Goal: Transaction & Acquisition: Subscribe to service/newsletter

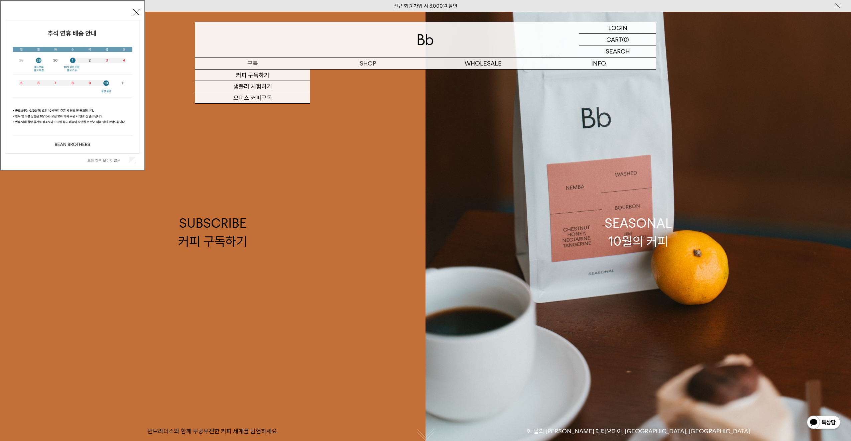
click at [269, 67] on p "구독" at bounding box center [252, 63] width 115 height 12
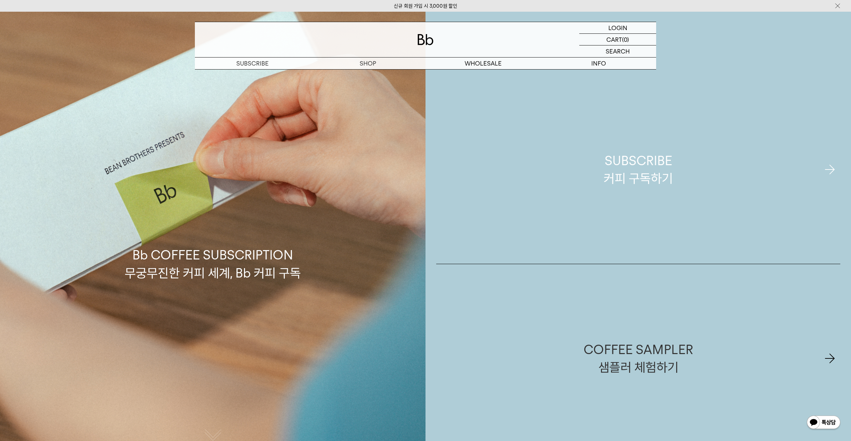
click at [582, 181] on link "SUBSCRIBE 커피 구독하기" at bounding box center [638, 169] width 404 height 189
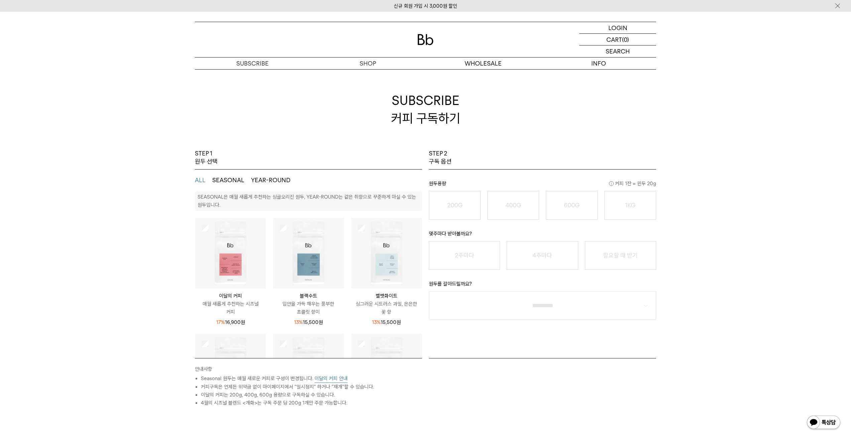
click at [208, 233] on img at bounding box center [230, 253] width 71 height 71
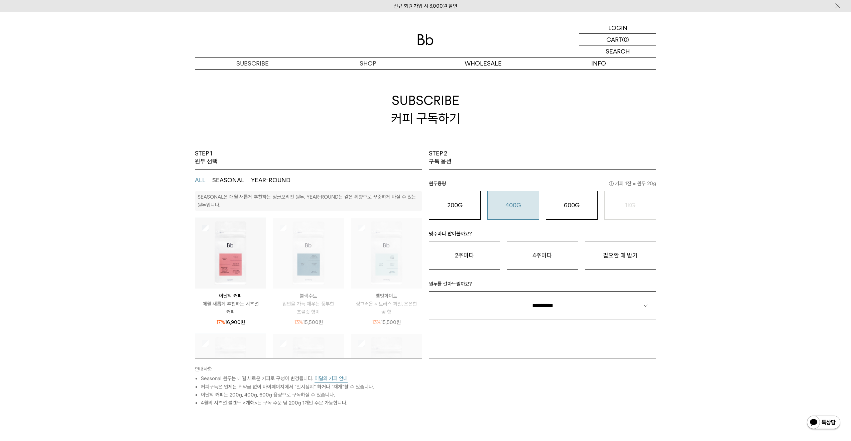
click at [489, 206] on button "400G 31,000 원" at bounding box center [513, 205] width 52 height 29
click at [463, 209] on button "200G 16,900 원" at bounding box center [455, 205] width 52 height 29
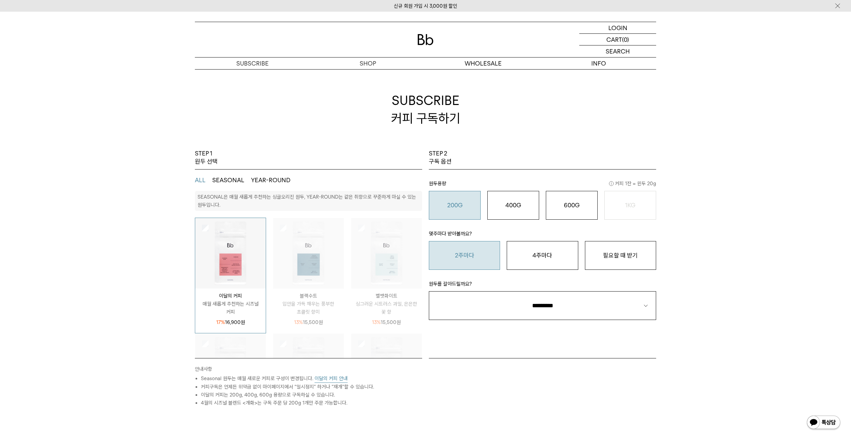
click at [467, 252] on button "2주마다" at bounding box center [464, 255] width 71 height 29
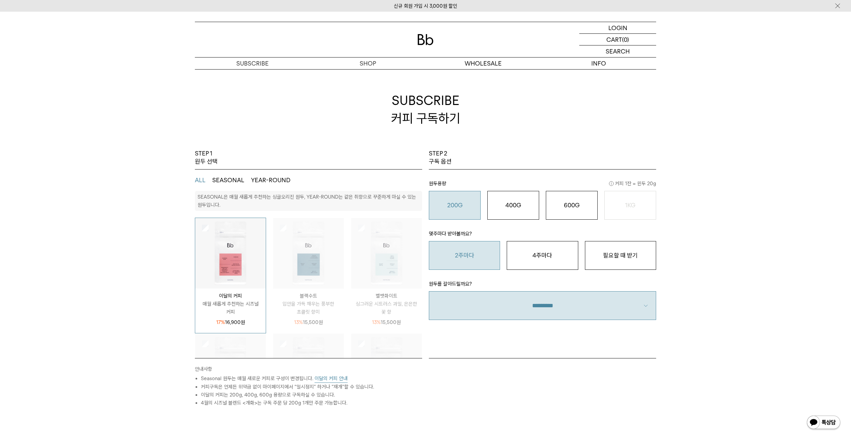
select select "**"
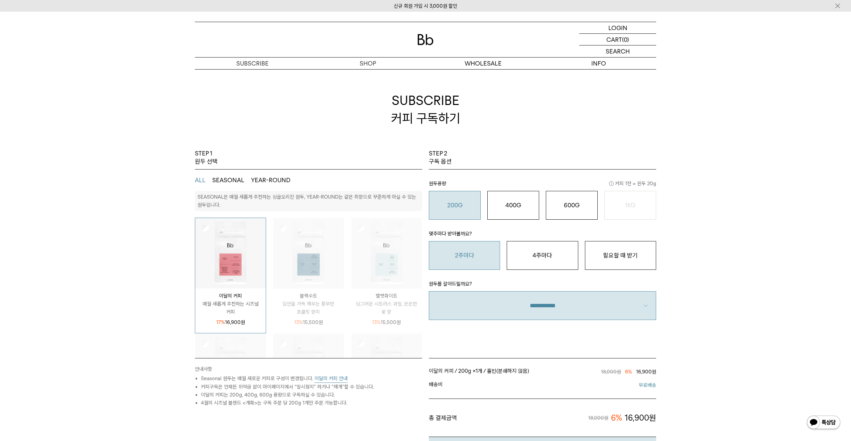
click at [438, 342] on div "STEP 2 구독 옵션 원두용량 커피 1잔 = 윈두 20g 200G 16,900 원 400G 31,000 원 600G 43,000 원 1KG …" at bounding box center [542, 253] width 234 height 209
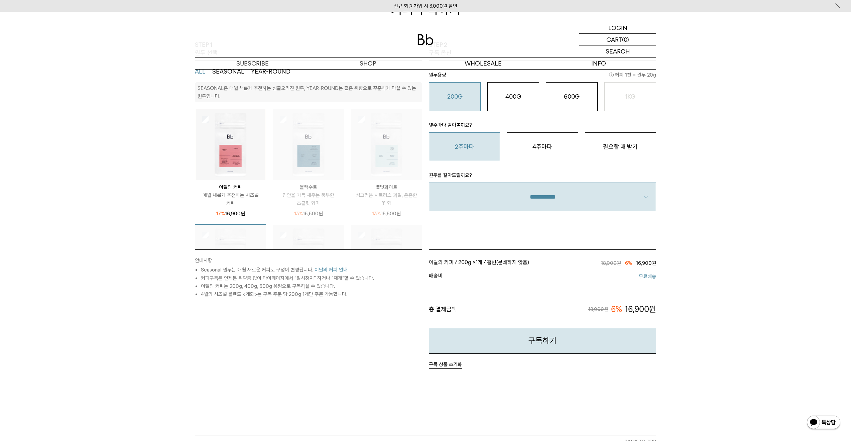
click at [503, 263] on span "홀빈(분쇄하지 않음)" at bounding box center [508, 262] width 42 height 6
click at [465, 258] on li "이달의 커피 / 200g × 1개 / 홀빈(분쇄하지 않음) / 2주마다 18,000원 6% 16,900원" at bounding box center [542, 262] width 227 height 13
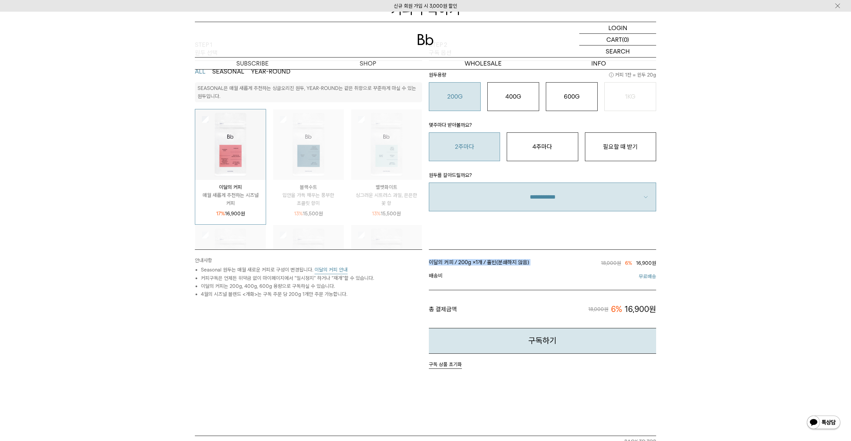
click at [465, 258] on li "이달의 커피 / 200g × 1개 / 홀빈(분쇄하지 않음) / 2주마다 18,000원 6% 16,900원" at bounding box center [542, 262] width 227 height 13
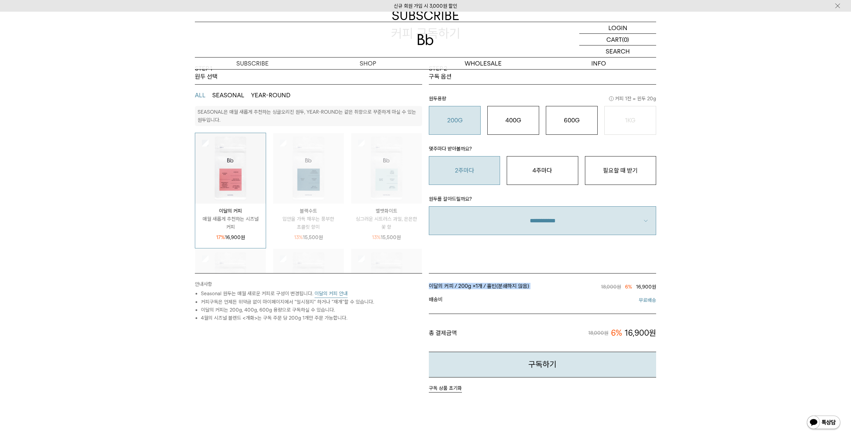
scroll to position [70, 0]
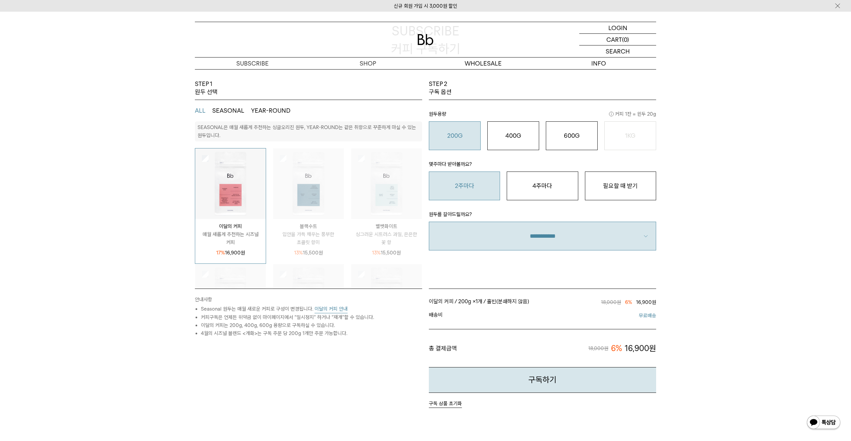
click at [477, 313] on span "배송비" at bounding box center [486, 316] width 114 height 8
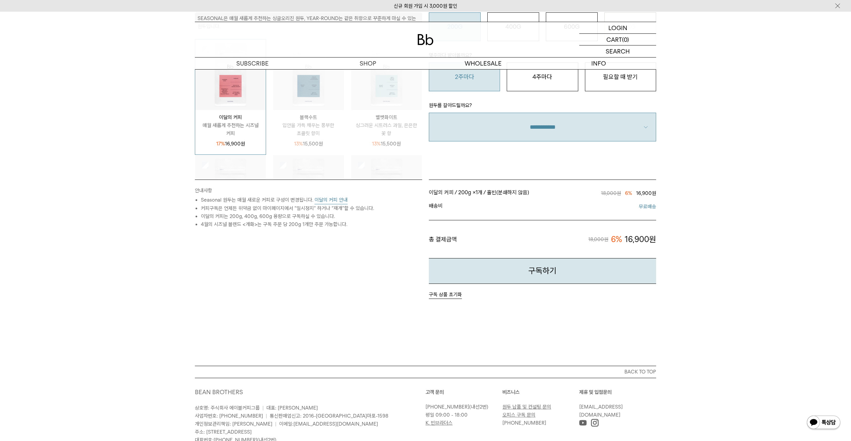
scroll to position [177, 0]
click at [296, 203] on li "Seasonal 원두는 매월 새로운 커피로 구성이 변경됩니다. 이달의 커피 안내" at bounding box center [311, 202] width 221 height 8
click at [292, 212] on li "커피구독은 언제든 위약금 없이 마이페이지에서 “일시정지” 하거나 “재개”할 수 있습니다." at bounding box center [311, 210] width 221 height 8
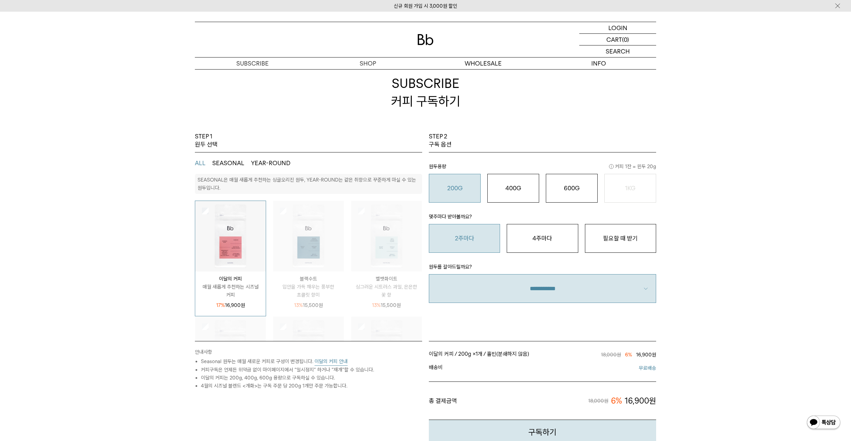
scroll to position [0, 0]
click at [514, 184] on div "400G 31,000 원" at bounding box center [513, 188] width 44 height 8
click at [450, 180] on button "200G 16,900 원" at bounding box center [455, 188] width 52 height 29
click at [497, 186] on div "400G 31,000 원" at bounding box center [513, 188] width 44 height 8
click at [446, 187] on div "200G 16,900 원" at bounding box center [455, 188] width 44 height 8
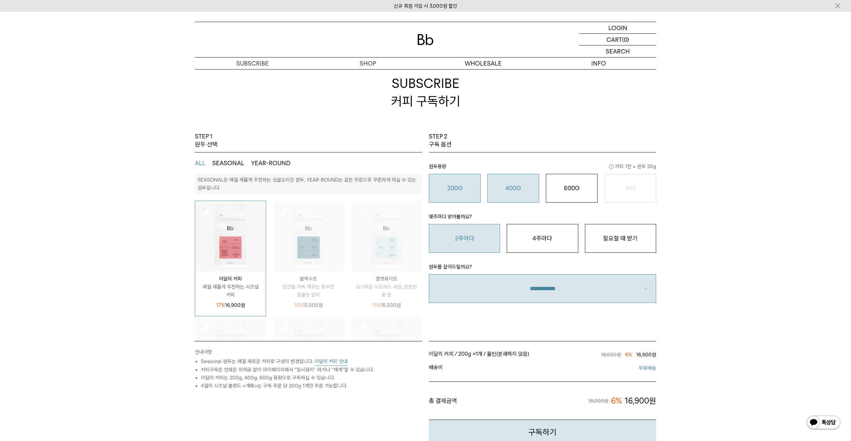
click at [515, 188] on o "400G" at bounding box center [513, 187] width 16 height 7
click at [554, 191] on div "600G 43,000 원" at bounding box center [571, 188] width 44 height 8
click at [505, 199] on button "400G 31,000 원" at bounding box center [513, 188] width 52 height 29
click at [466, 188] on div "200G 16,900 원" at bounding box center [455, 188] width 44 height 8
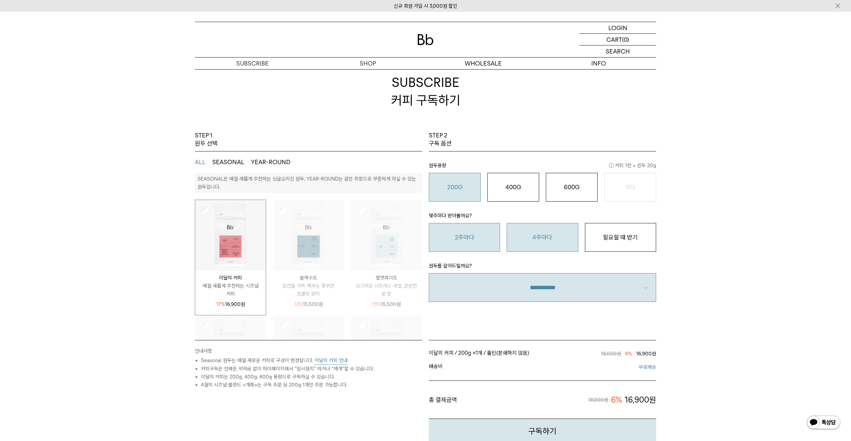
click at [530, 231] on button "4주마다" at bounding box center [542, 237] width 71 height 29
click at [630, 230] on button "필요할 때 받기" at bounding box center [620, 237] width 71 height 29
click at [534, 235] on button "4주마다" at bounding box center [542, 237] width 71 height 29
click at [472, 234] on button "2주마다" at bounding box center [464, 237] width 71 height 29
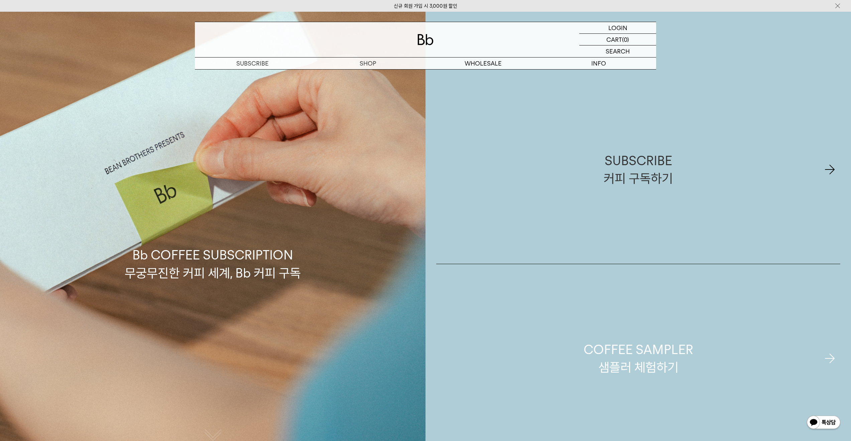
click at [651, 340] on link "COFFEE SAMPLER 샘플러 체험하기" at bounding box center [638, 358] width 404 height 189
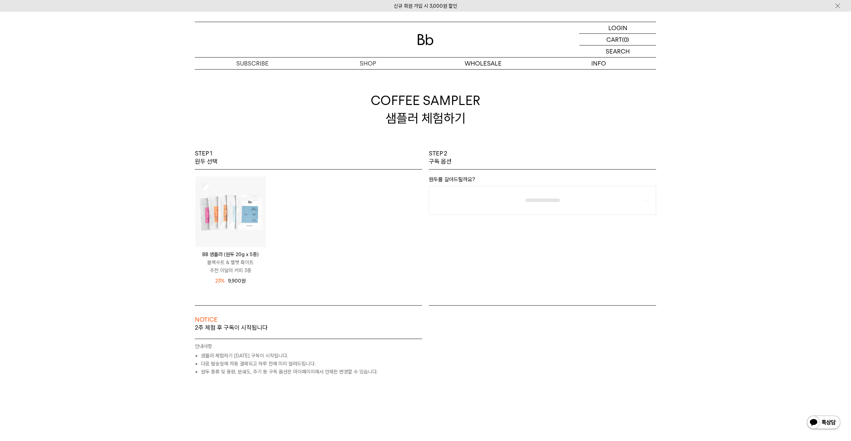
click at [197, 187] on img at bounding box center [230, 211] width 71 height 71
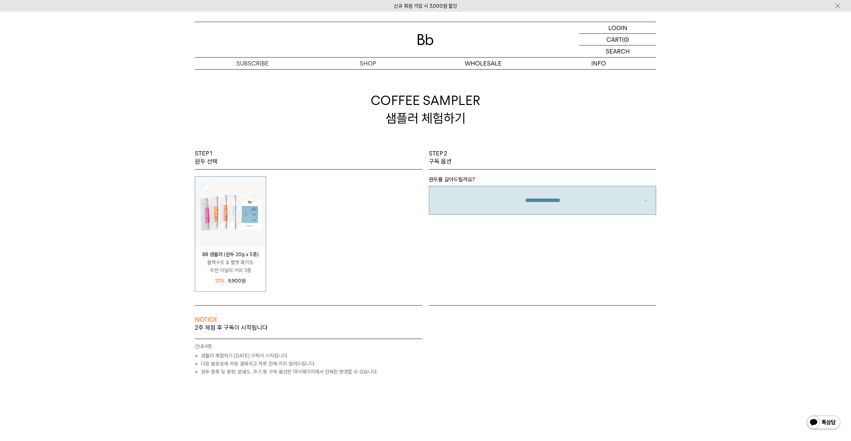
select select "**"
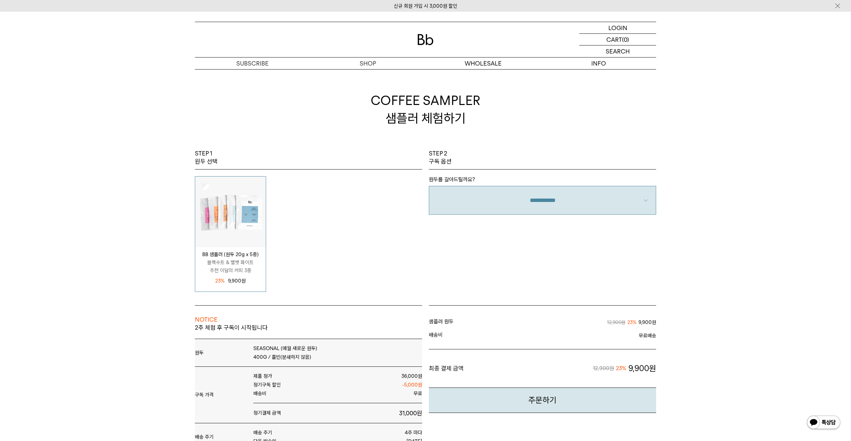
scroll to position [114, 0]
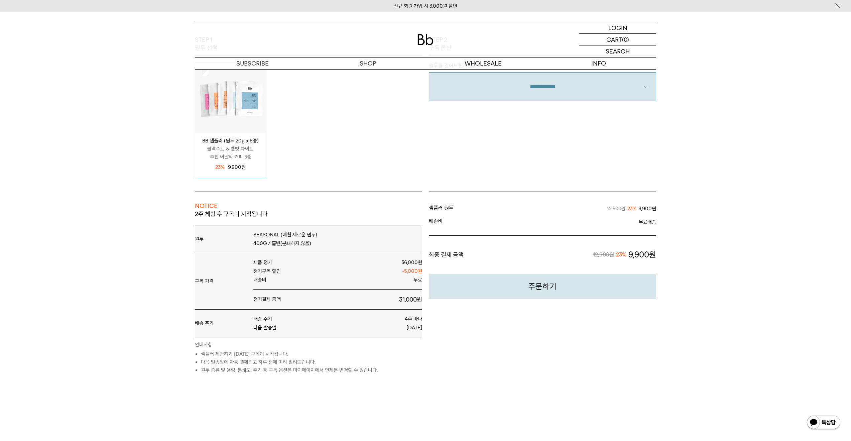
click at [418, 179] on div "BB 샘플러 (원두 20g x 5종) 블랙수트 & 벨벳 화이트 추천 이달의 커피 3종 12,900 원 23% 9,900 원" at bounding box center [308, 124] width 227 height 136
